Goal: Information Seeking & Learning: Learn about a topic

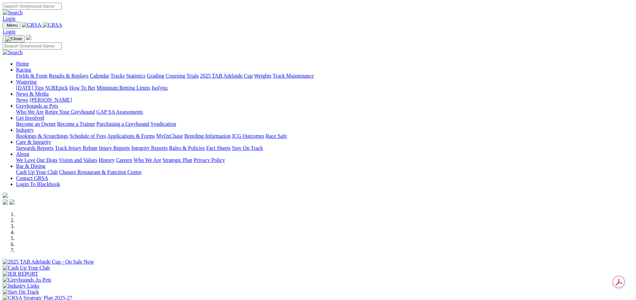
click at [15, 16] on link "Login" at bounding box center [9, 19] width 13 height 6
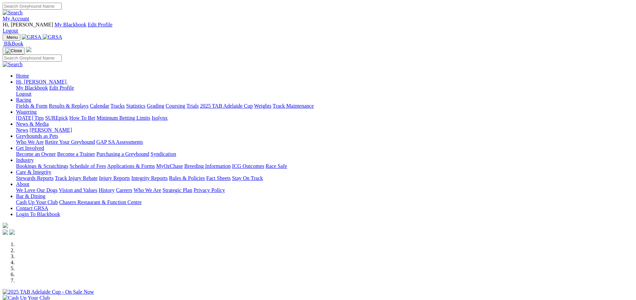
click at [29, 16] on link "My Account" at bounding box center [16, 19] width 27 height 6
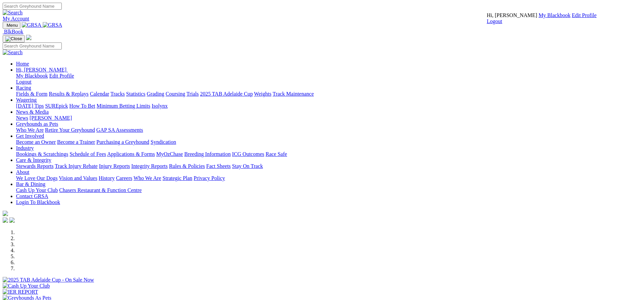
click at [539, 18] on link "My Blackbook" at bounding box center [555, 15] width 32 height 6
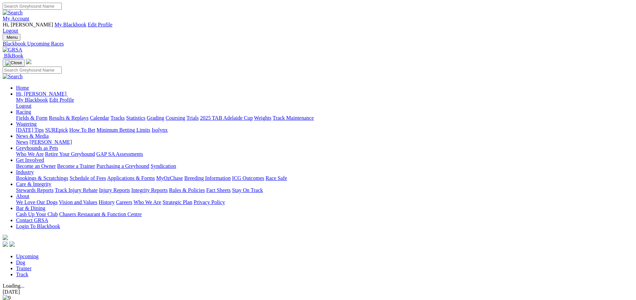
click at [32, 265] on link "Trainer" at bounding box center [24, 268] width 16 height 6
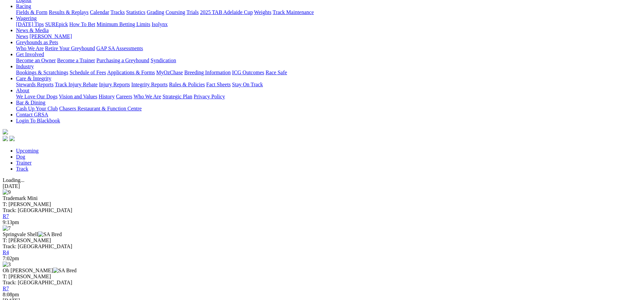
scroll to position [111, 0]
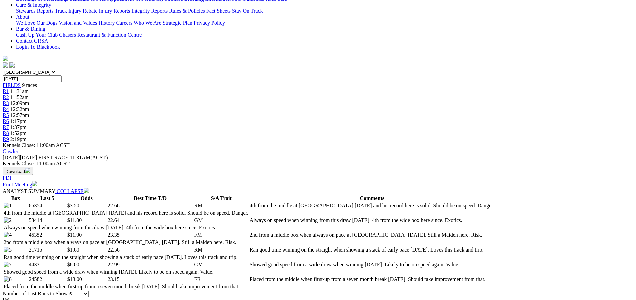
scroll to position [178, 0]
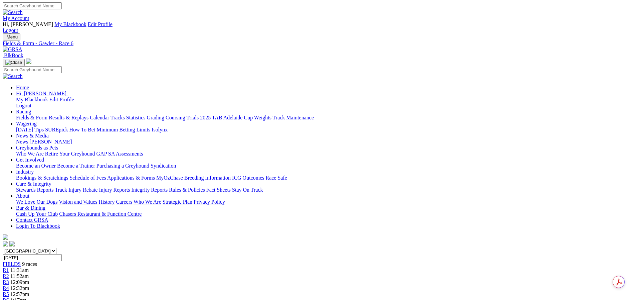
scroll to position [0, 0]
click at [29, 16] on link "My Account" at bounding box center [16, 19] width 27 height 6
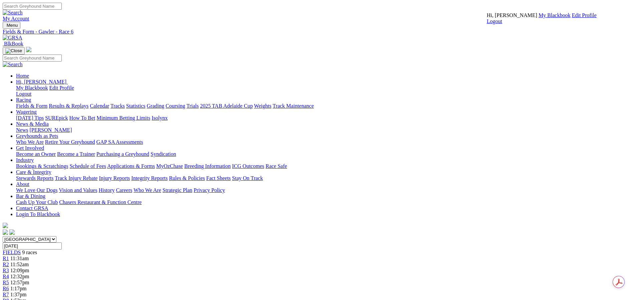
drag, startPoint x: 572, startPoint y: 109, endPoint x: 556, endPoint y: 93, distance: 22.2
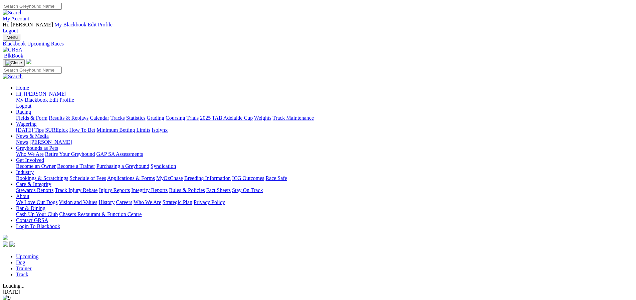
scroll to position [111, 0]
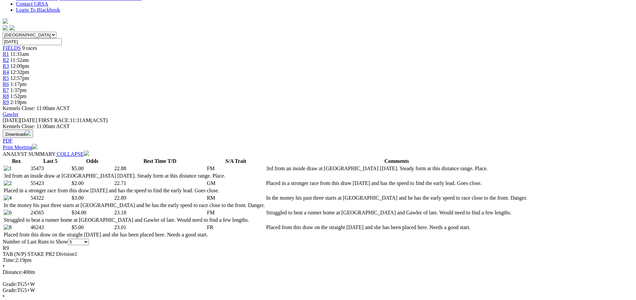
scroll to position [200, 0]
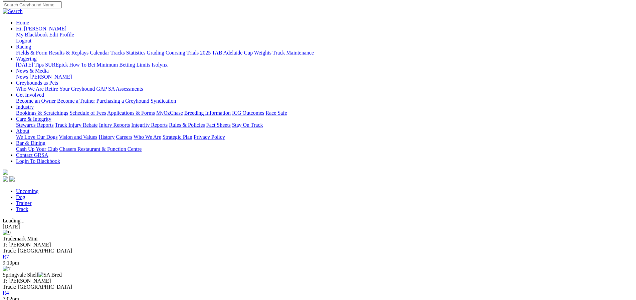
scroll to position [111, 0]
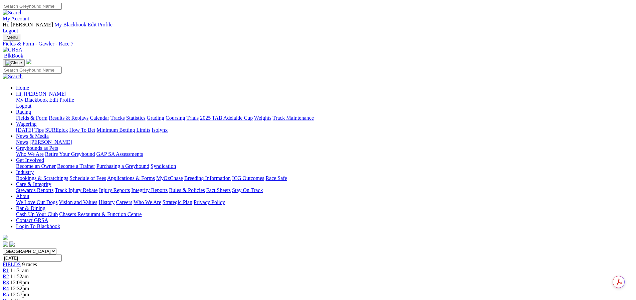
click at [29, 16] on link "My Account" at bounding box center [16, 19] width 27 height 6
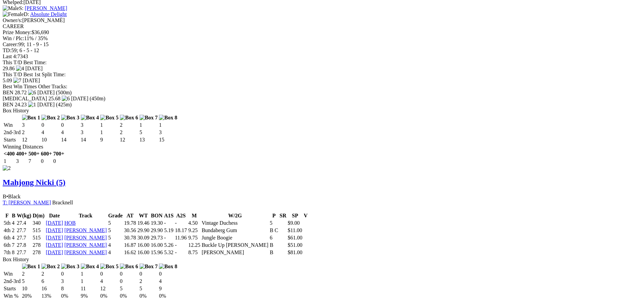
scroll to position [623, 0]
